Goal: Task Accomplishment & Management: Use online tool/utility

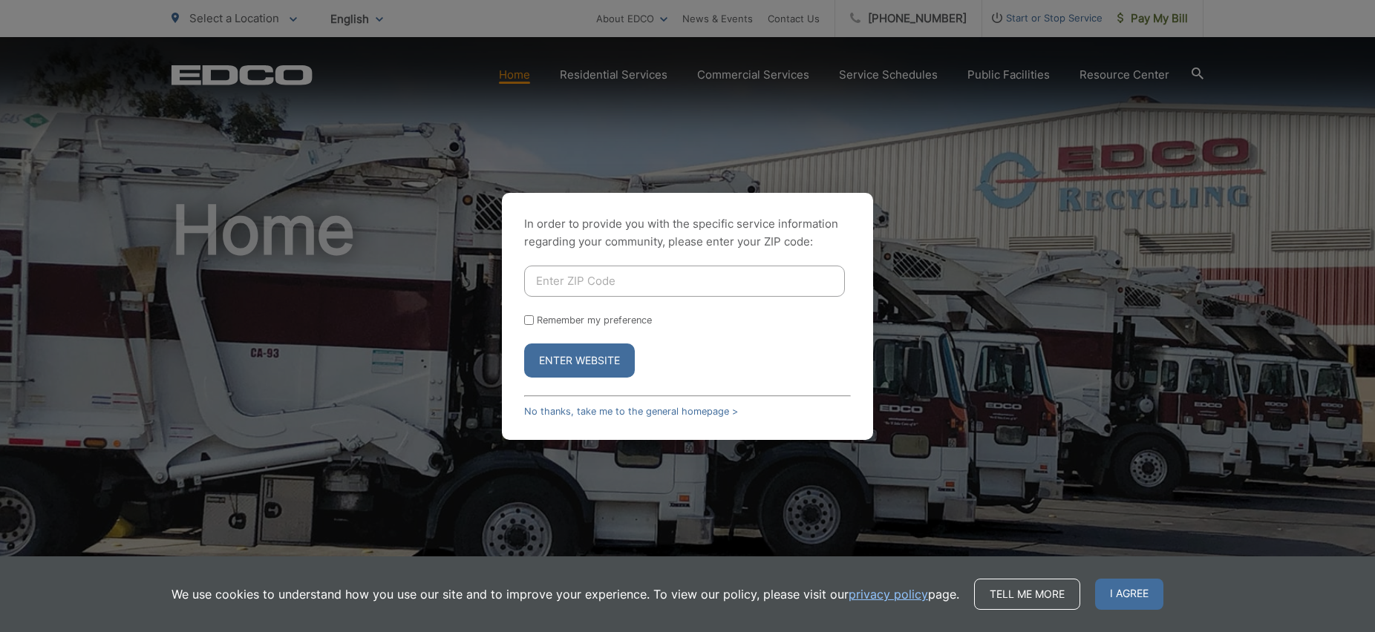
drag, startPoint x: 618, startPoint y: 414, endPoint x: 699, endPoint y: 393, distance: 83.7
click at [619, 413] on link "No thanks, take me to the general homepage >" at bounding box center [631, 411] width 214 height 11
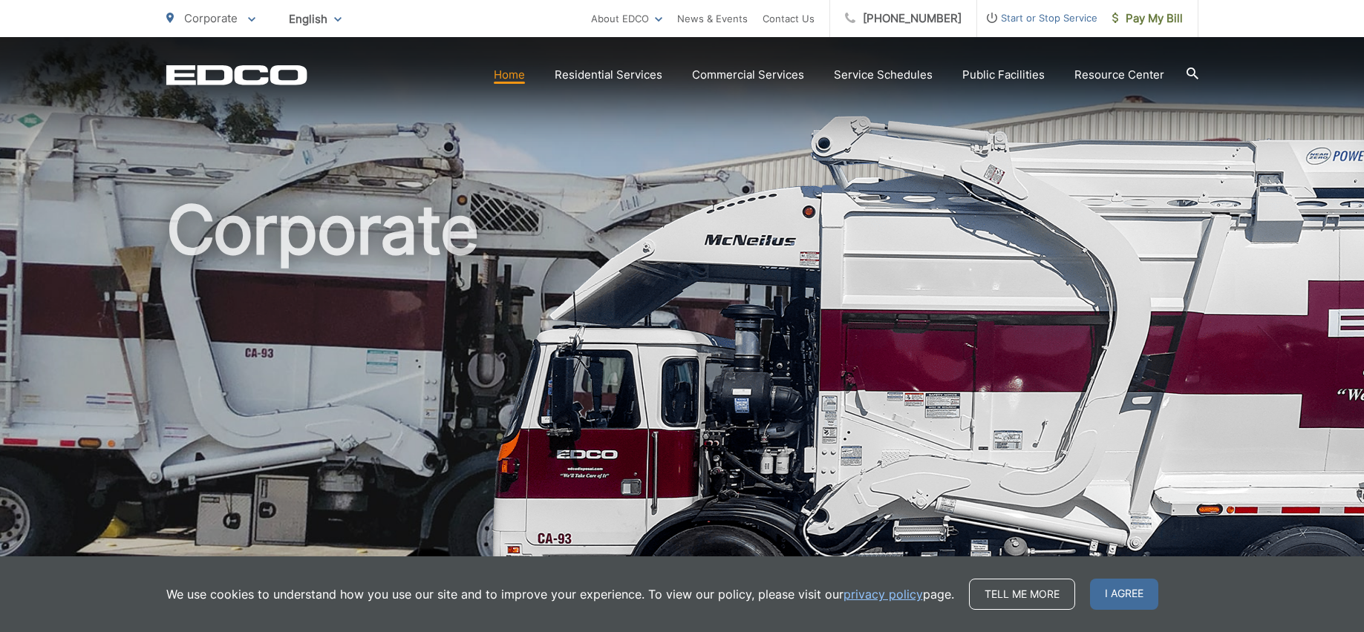
click at [1026, 22] on span "Start or Stop Service" at bounding box center [1037, 18] width 120 height 18
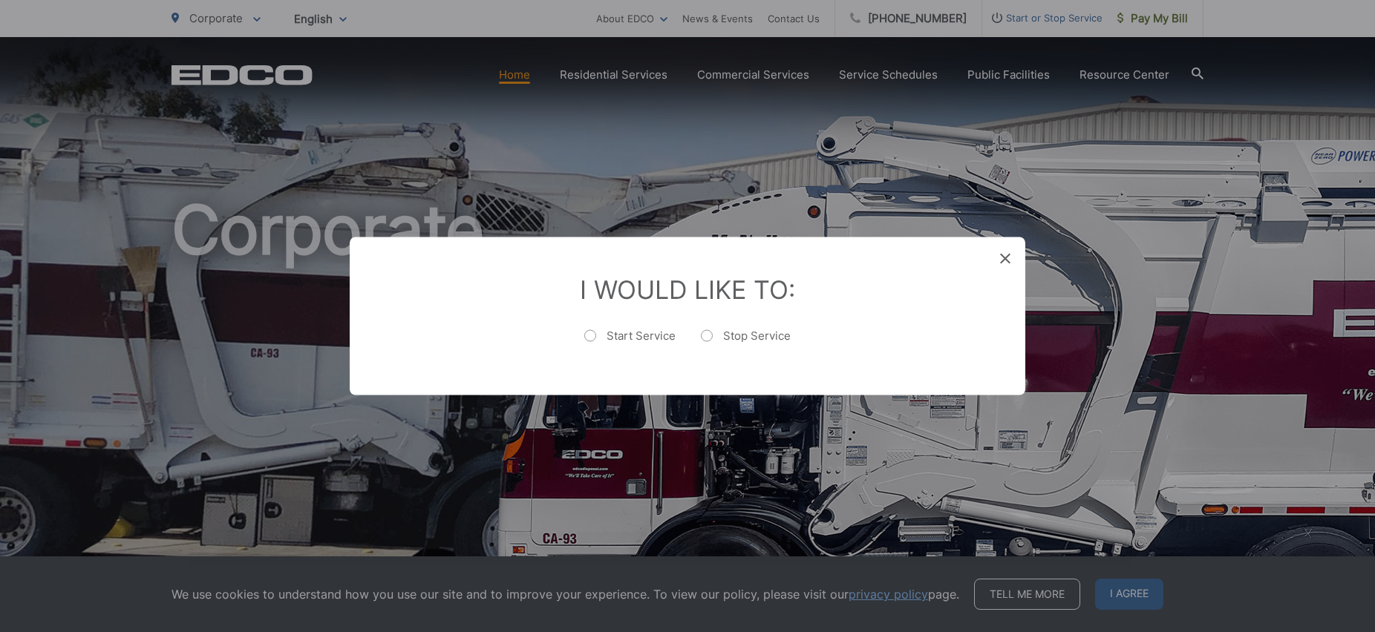
click at [995, 261] on div "I Would Like To: Start Service Stop Service" at bounding box center [687, 317] width 675 height 158
click at [1009, 255] on icon at bounding box center [1005, 259] width 10 height 10
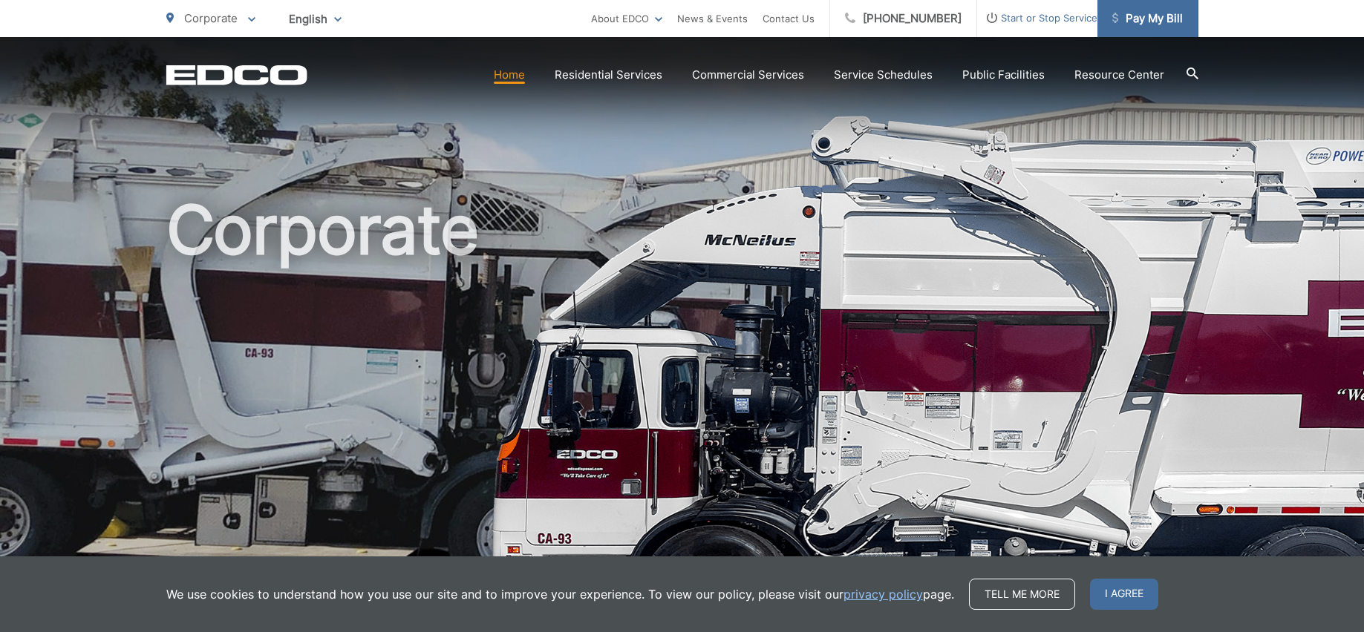
click at [1143, 27] on span "Pay My Bill" at bounding box center [1147, 19] width 71 height 18
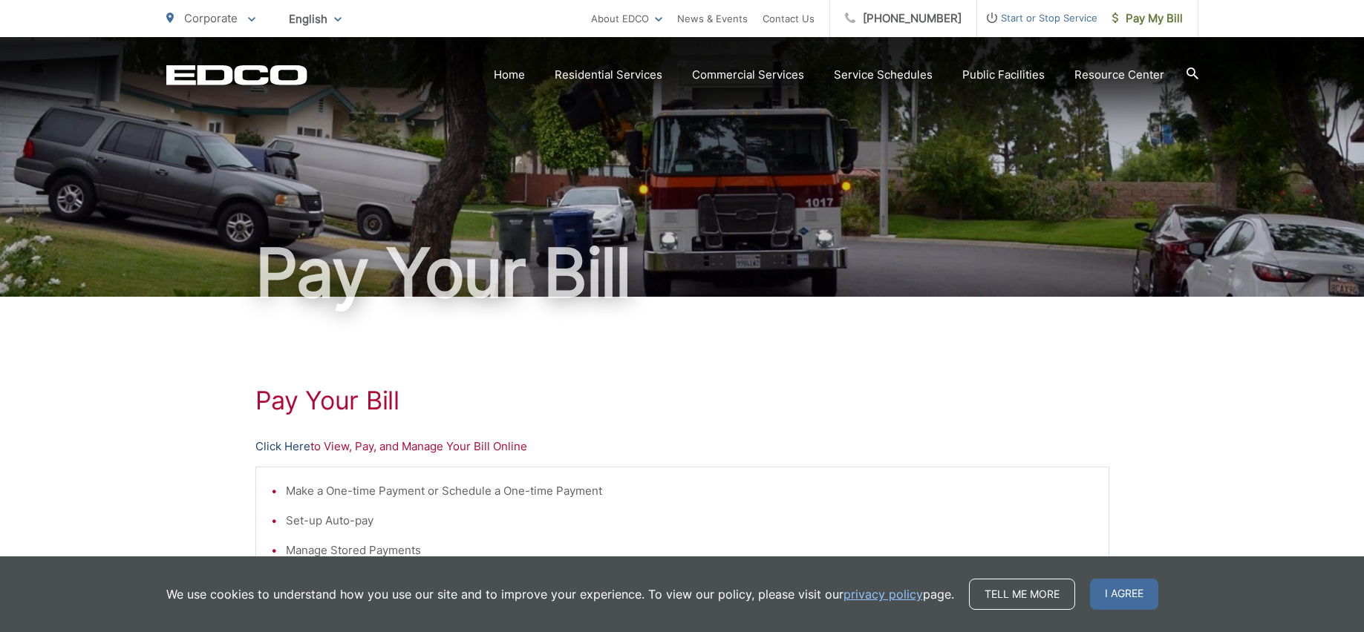
click at [285, 451] on link "Click Here" at bounding box center [282, 447] width 55 height 18
